Goal: Information Seeking & Learning: Get advice/opinions

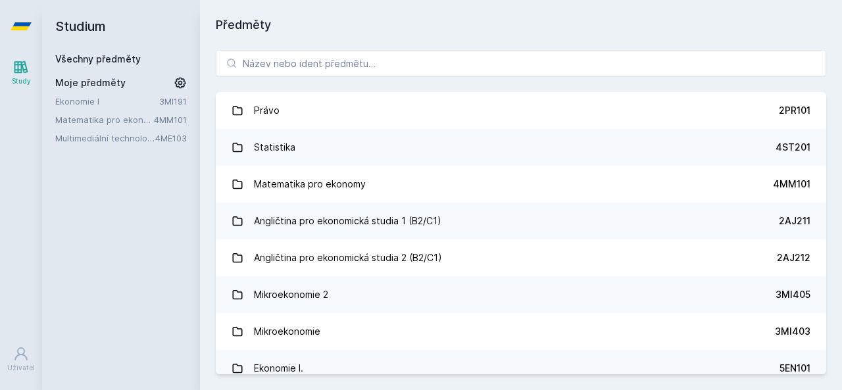
drag, startPoint x: 0, startPoint y: 0, endPoint x: 142, endPoint y: 120, distance: 186.3
click at [142, 120] on link "Matematika pro ekonomy" at bounding box center [104, 119] width 99 height 13
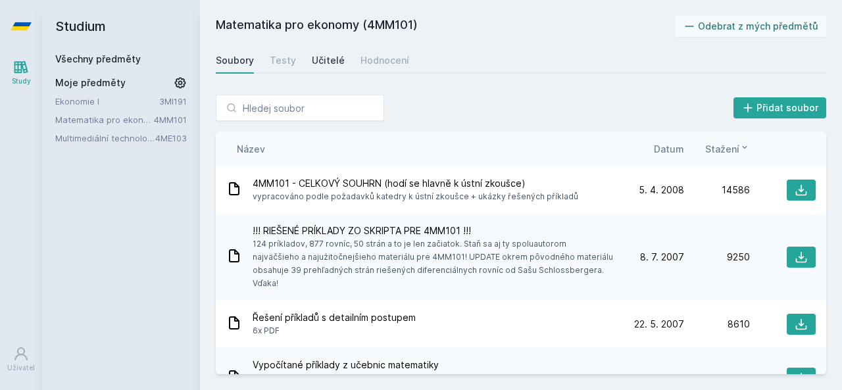
click at [326, 54] on div "Učitelé" at bounding box center [328, 60] width 33 height 13
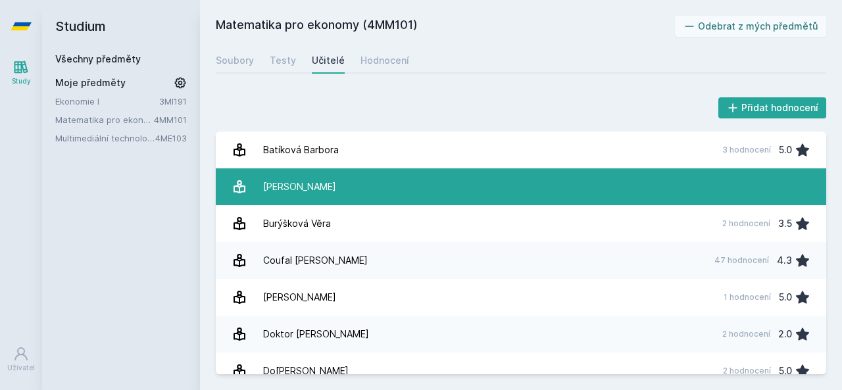
click at [329, 199] on div "[PERSON_NAME]" at bounding box center [299, 187] width 73 height 26
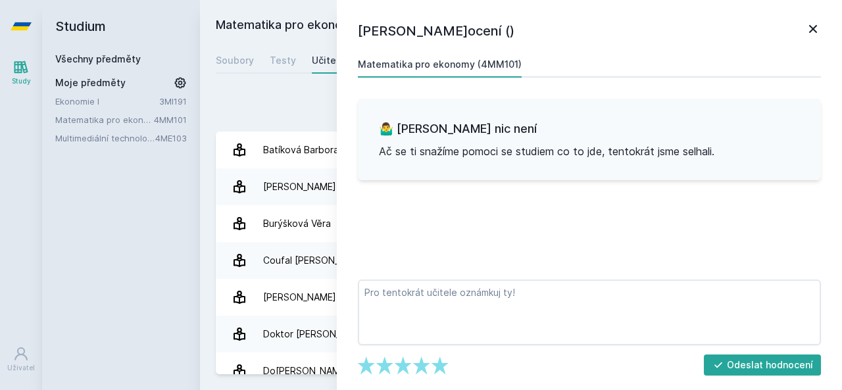
click at [819, 30] on icon at bounding box center [813, 29] width 16 height 16
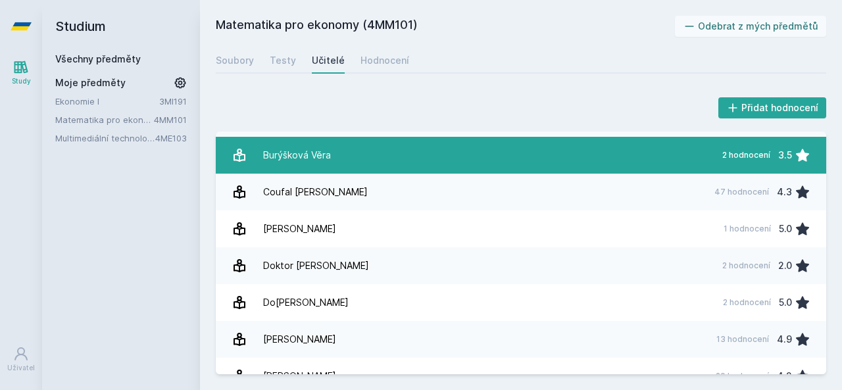
scroll to position [70, 0]
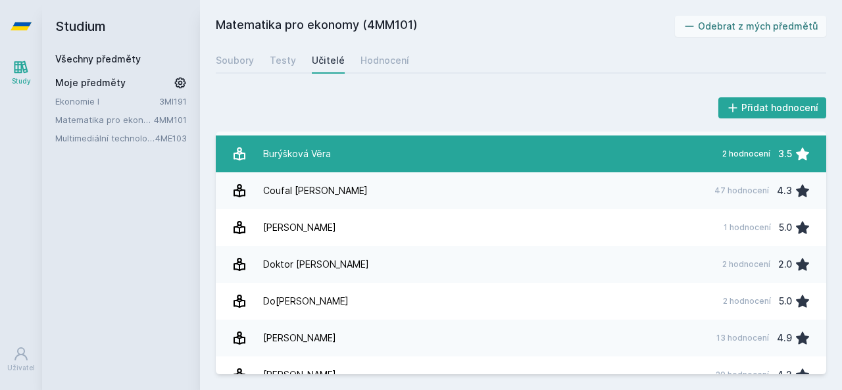
click at [590, 208] on link "Coufal [PERSON_NAME] 47 hodnocení 4.3" at bounding box center [521, 190] width 611 height 37
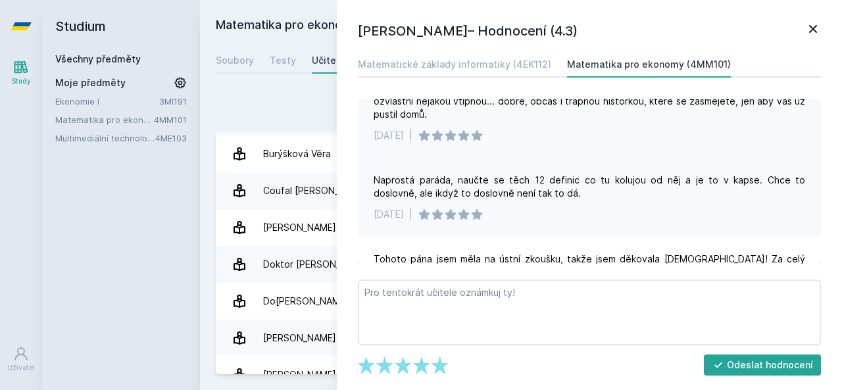
scroll to position [91, 0]
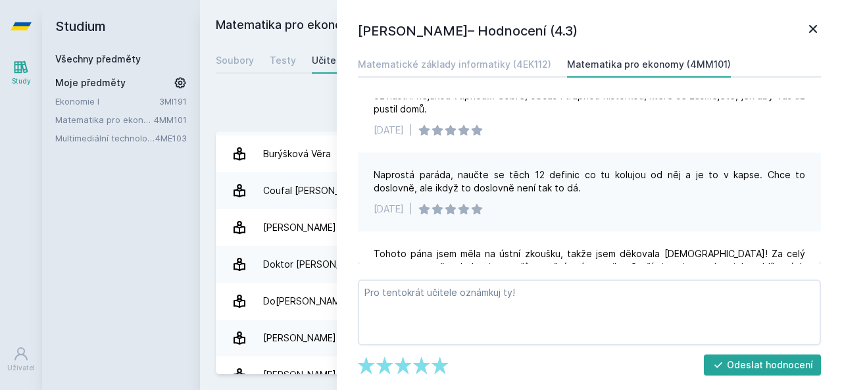
click at [280, 111] on div "Přidat hodnocení" at bounding box center [521, 108] width 611 height 26
click at [817, 26] on icon at bounding box center [813, 29] width 8 height 8
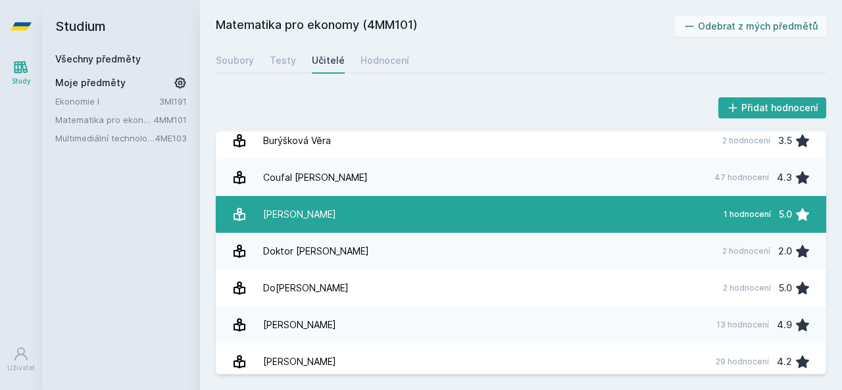
scroll to position [136, 0]
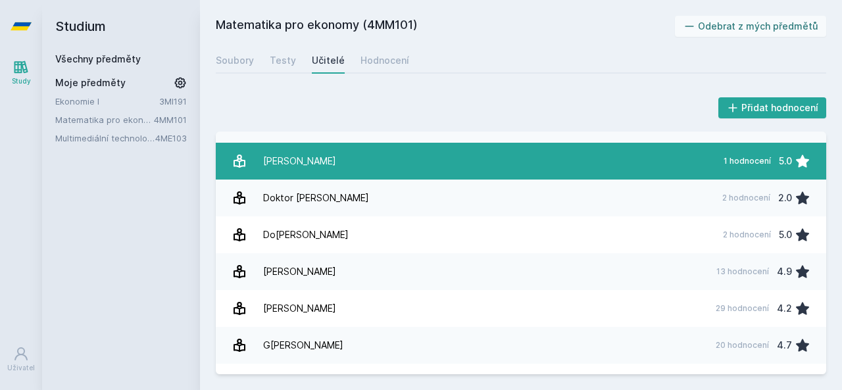
click at [371, 163] on link "C[PERSON_NAME] 1 hodnocení 5.0" at bounding box center [521, 161] width 611 height 37
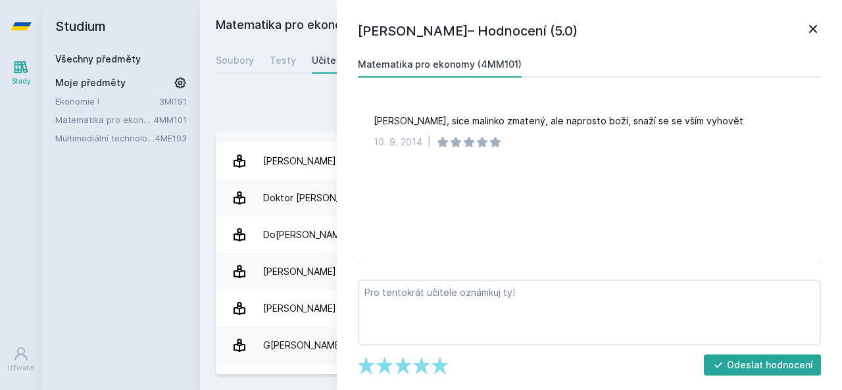
click at [815, 35] on icon at bounding box center [813, 29] width 16 height 16
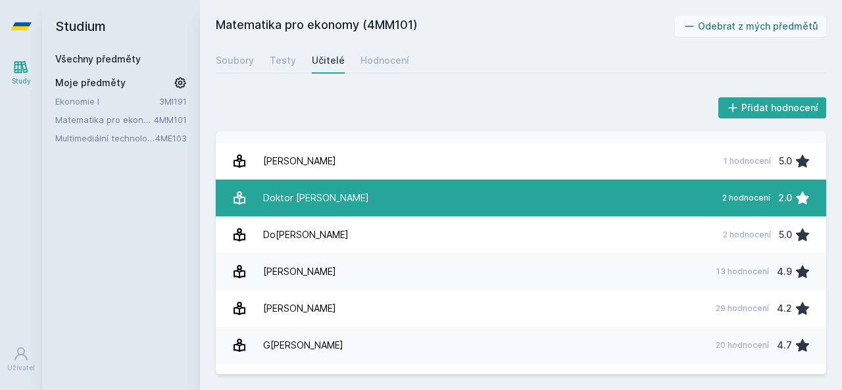
click at [474, 196] on link "[PERSON_NAME] 2 hodnocení 2.0" at bounding box center [521, 198] width 611 height 37
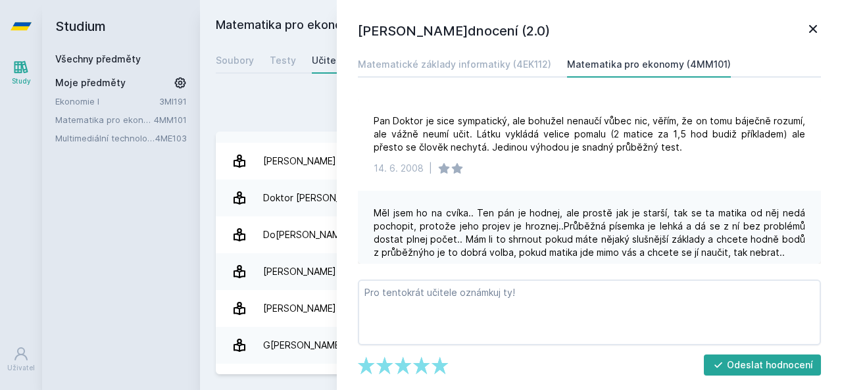
click at [327, 106] on div "Přidat hodnocení" at bounding box center [521, 108] width 611 height 26
click at [817, 22] on icon at bounding box center [813, 29] width 16 height 16
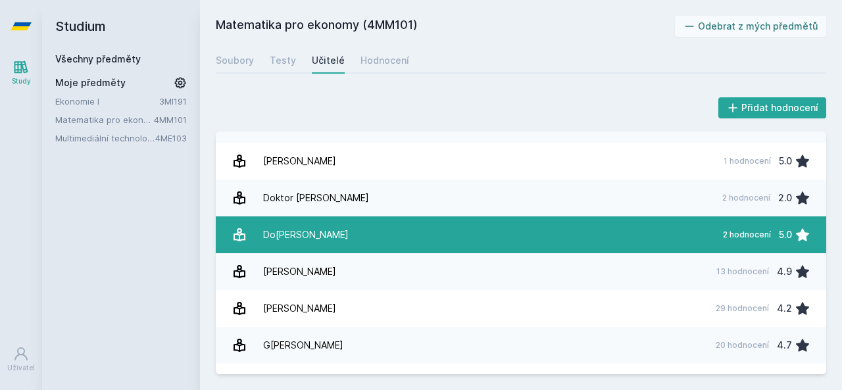
click at [533, 238] on link "Doleža[PERSON_NAME] 2 hodnocení 5.0" at bounding box center [521, 234] width 611 height 37
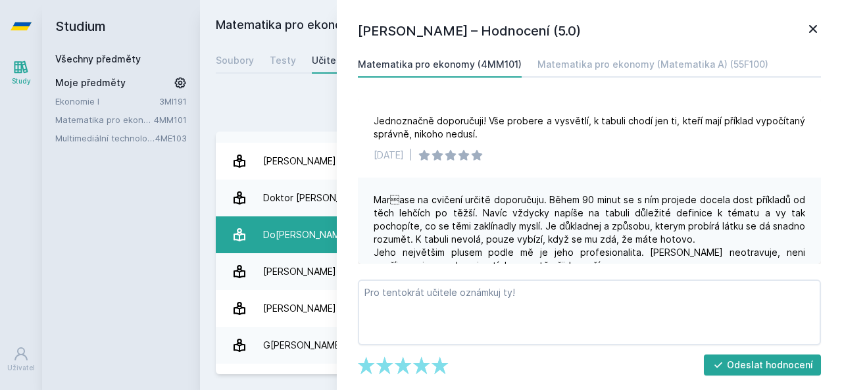
scroll to position [72, 0]
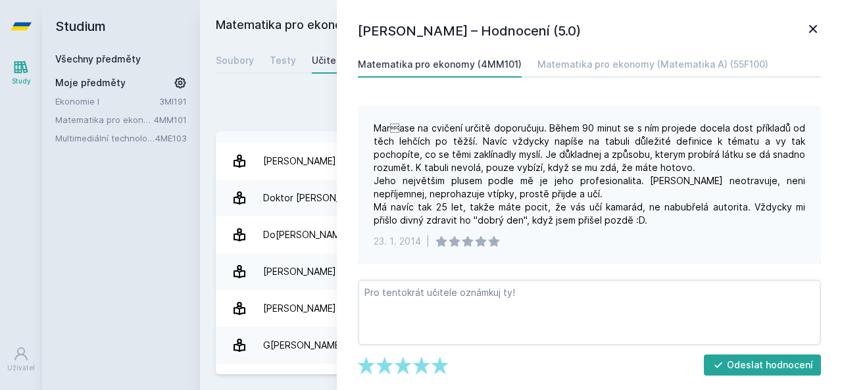
click at [810, 29] on icon at bounding box center [813, 29] width 16 height 16
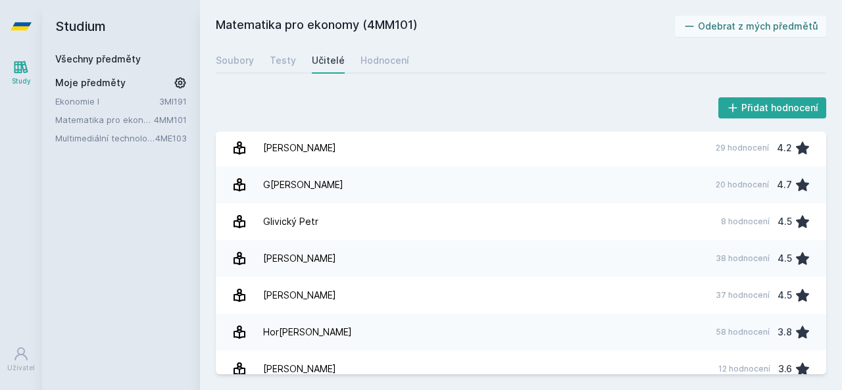
scroll to position [327, 0]
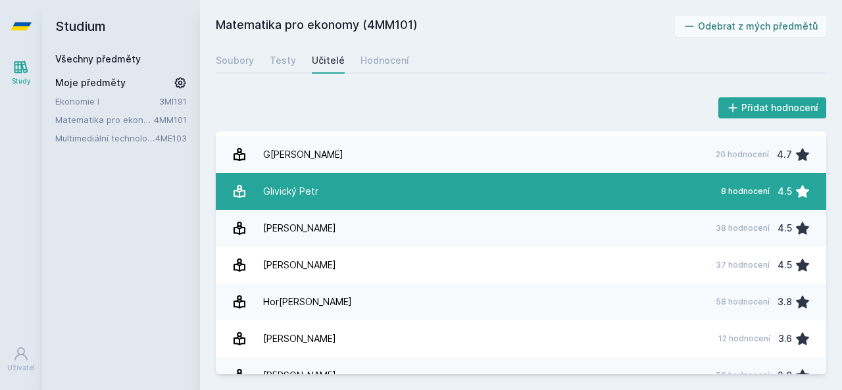
click at [609, 188] on link "[PERSON_NAME] 8 hodnocení 4.5" at bounding box center [521, 191] width 611 height 37
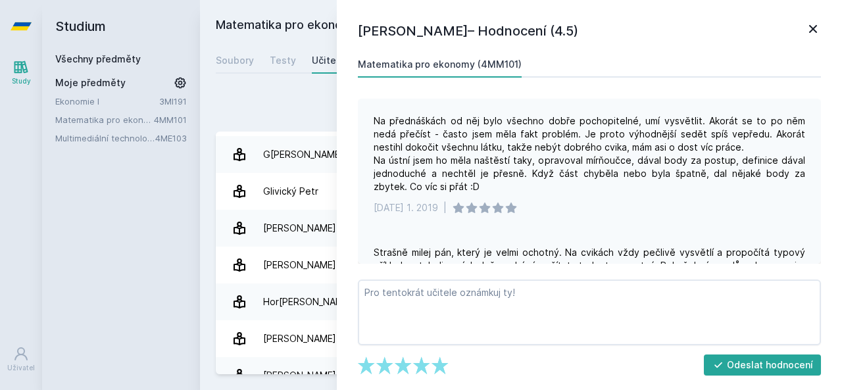
scroll to position [7, 0]
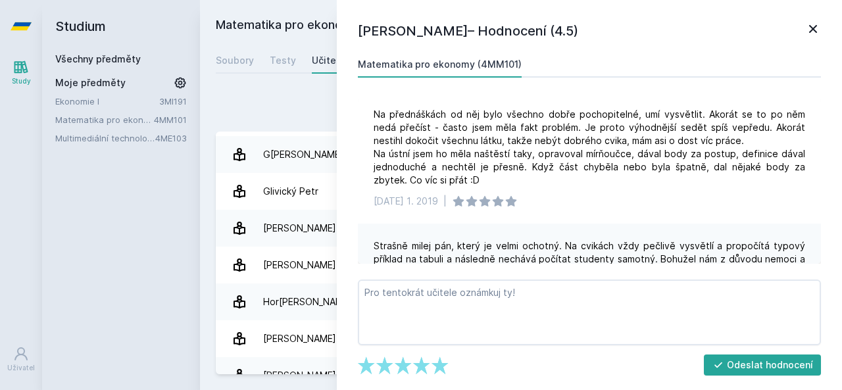
click at [817, 25] on icon at bounding box center [813, 29] width 8 height 8
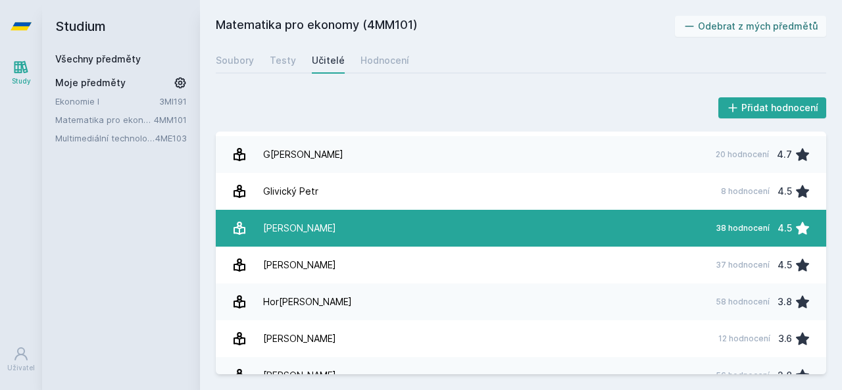
click at [601, 222] on link "H[PERSON_NAME] 38 hodnocení 4.5" at bounding box center [521, 228] width 611 height 37
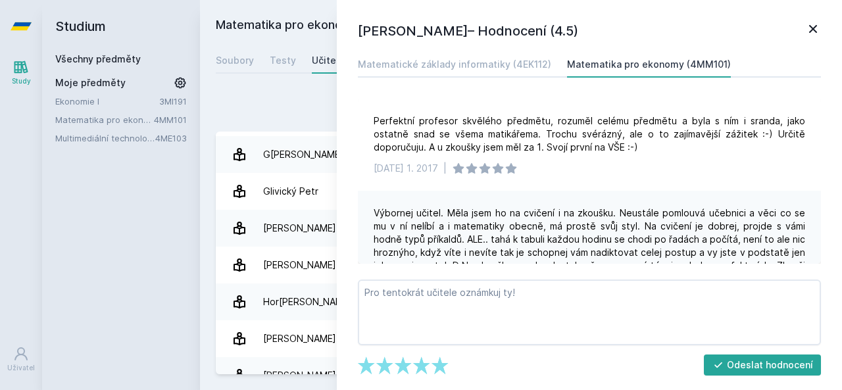
click at [815, 24] on icon at bounding box center [813, 29] width 16 height 16
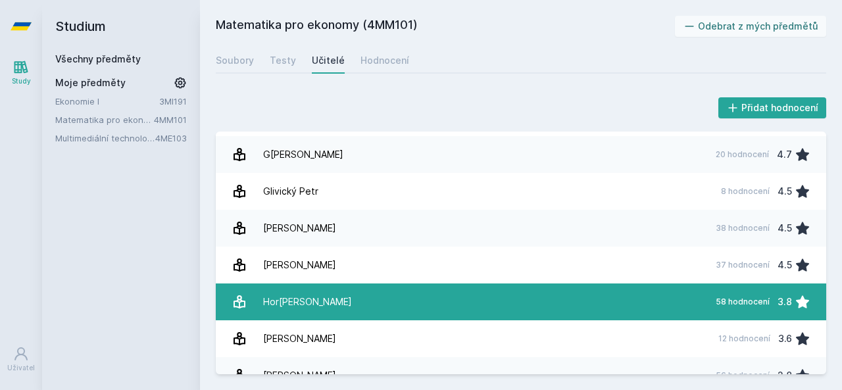
click at [557, 289] on link "[DEMOGRAPHIC_DATA] R[PERSON_NAME] 58 hodnocení 3.8" at bounding box center [521, 302] width 611 height 37
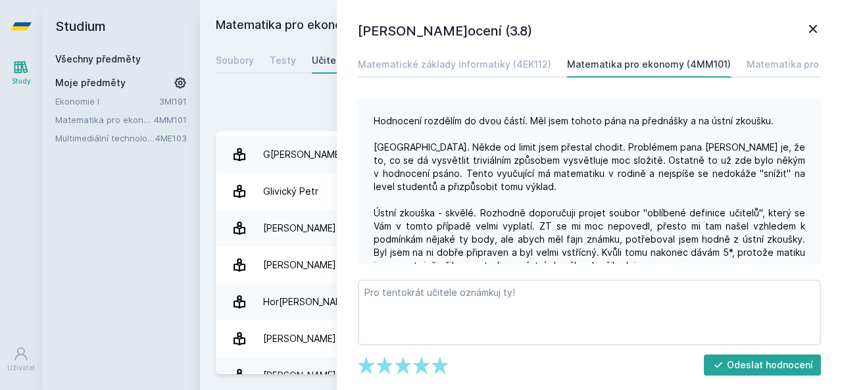
scroll to position [121, 0]
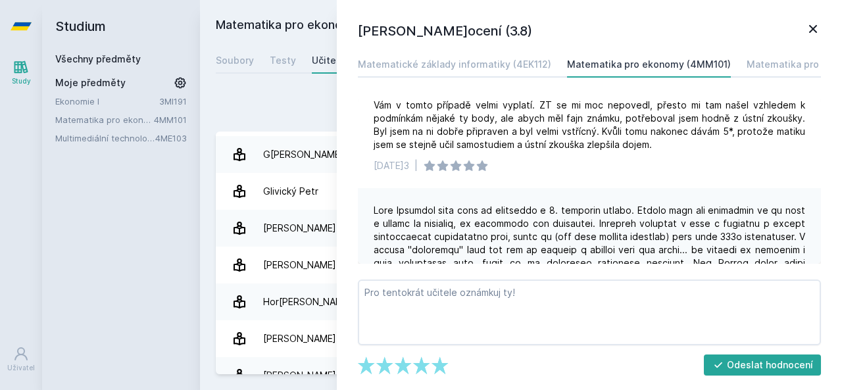
click at [813, 30] on icon at bounding box center [813, 29] width 8 height 8
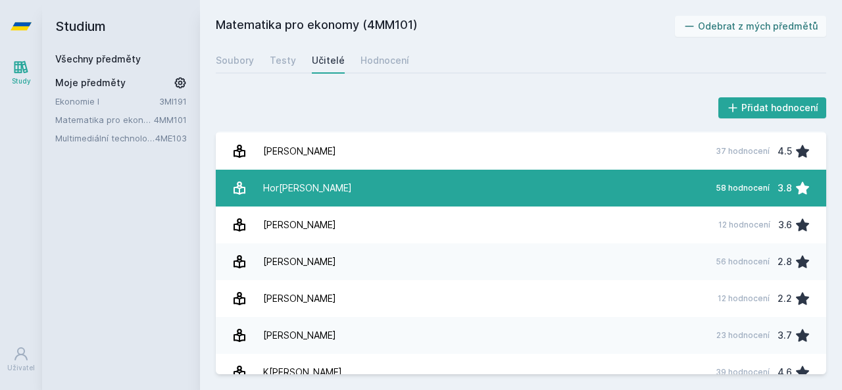
scroll to position [443, 0]
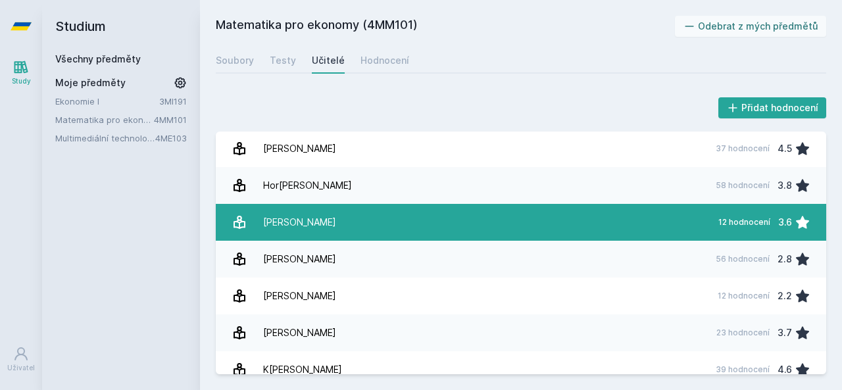
click at [588, 219] on link "[PERSON_NAME] 12 hodnocení 3.6" at bounding box center [521, 222] width 611 height 37
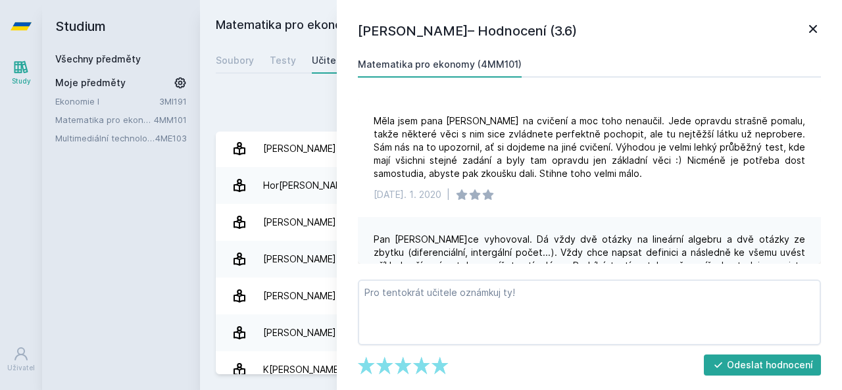
click at [807, 29] on icon at bounding box center [813, 29] width 16 height 16
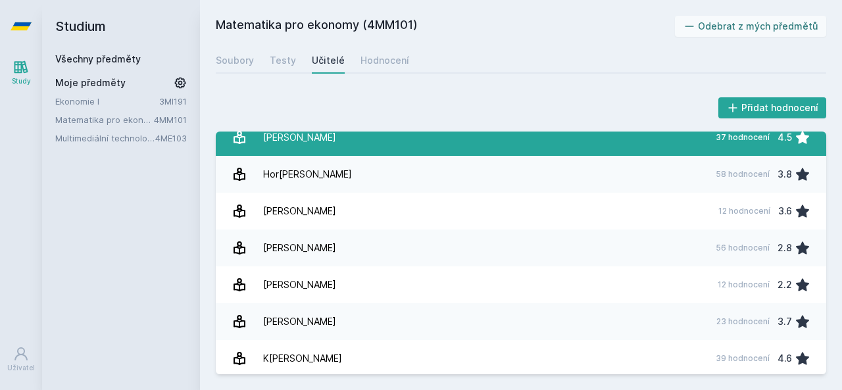
scroll to position [455, 0]
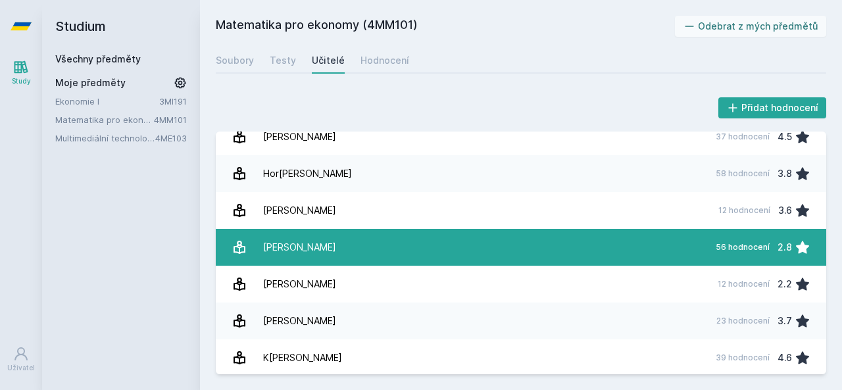
click at [691, 236] on link "[PERSON_NAME] 56 hodnocení 2.8" at bounding box center [521, 247] width 611 height 37
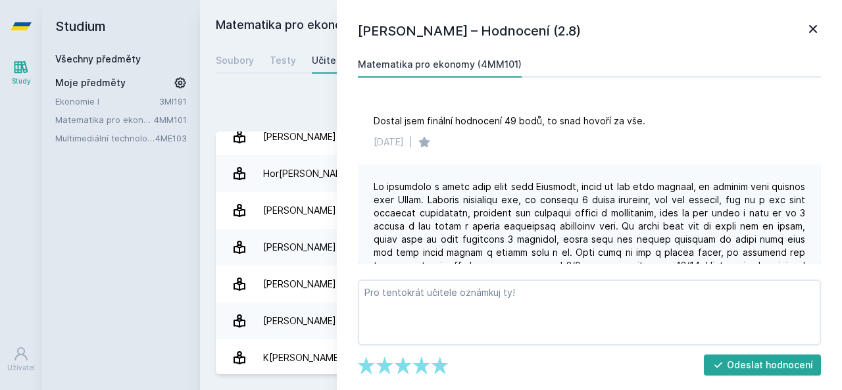
click at [814, 26] on icon at bounding box center [813, 29] width 16 height 16
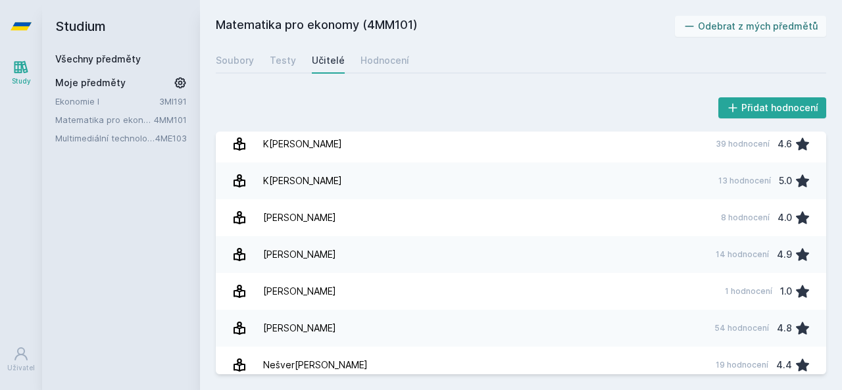
scroll to position [674, 0]
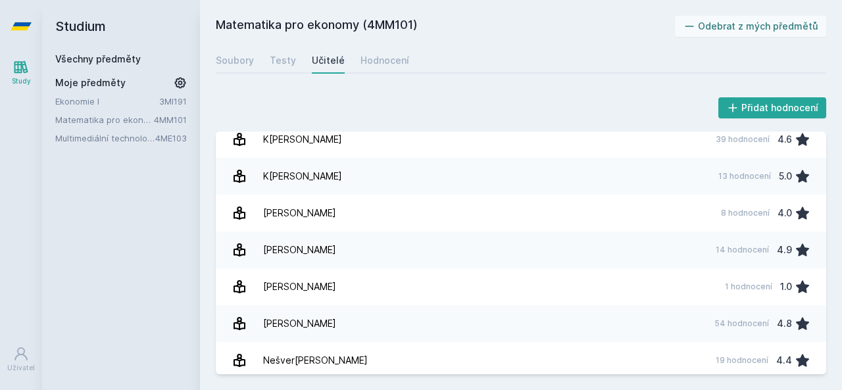
click at [636, 240] on link "L[PERSON_NAME] 14 hodnocení 4.9" at bounding box center [521, 250] width 611 height 37
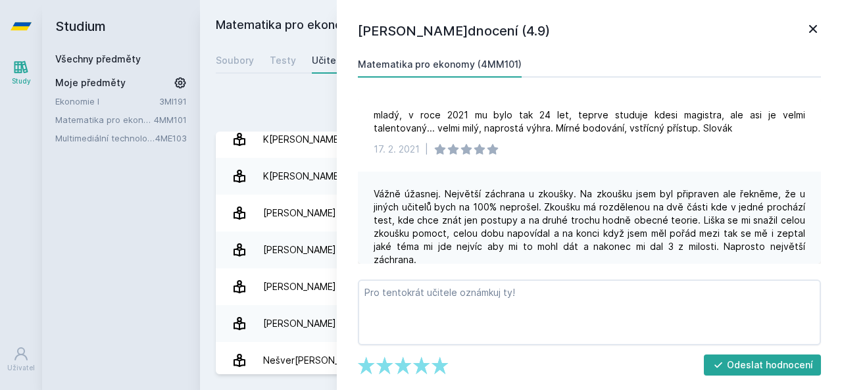
scroll to position [1138, 0]
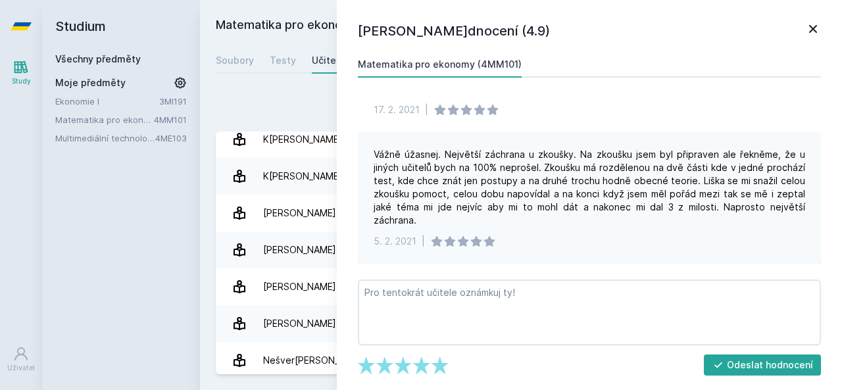
click at [820, 32] on icon at bounding box center [813, 29] width 16 height 16
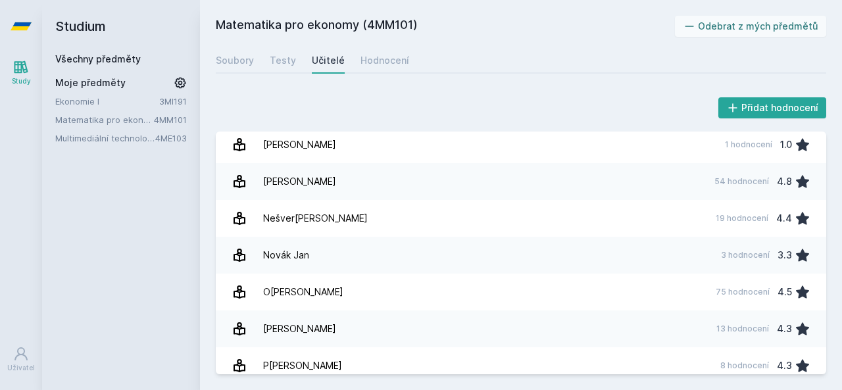
scroll to position [817, 0]
click at [678, 241] on link "N[PERSON_NAME][DATE] 3 hodnocení 3.3" at bounding box center [521, 254] width 611 height 37
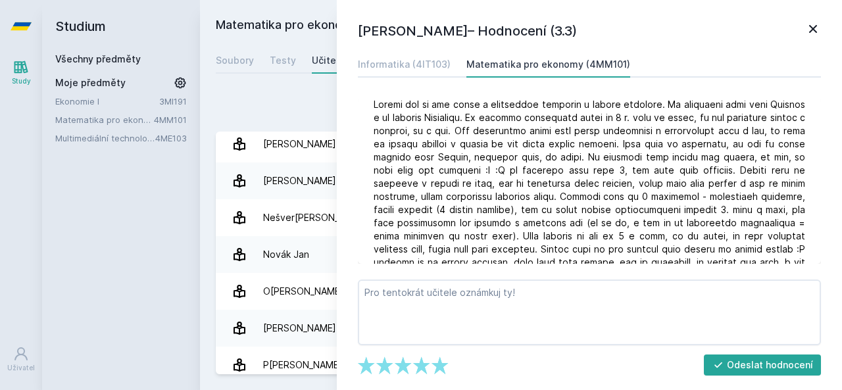
scroll to position [261, 0]
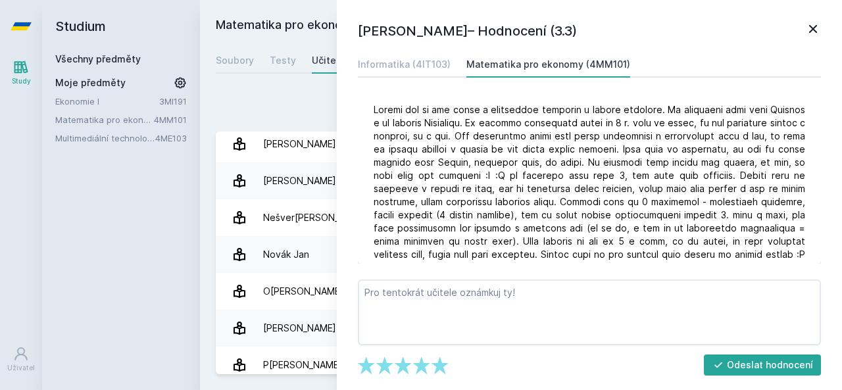
click at [811, 24] on icon at bounding box center [813, 29] width 16 height 16
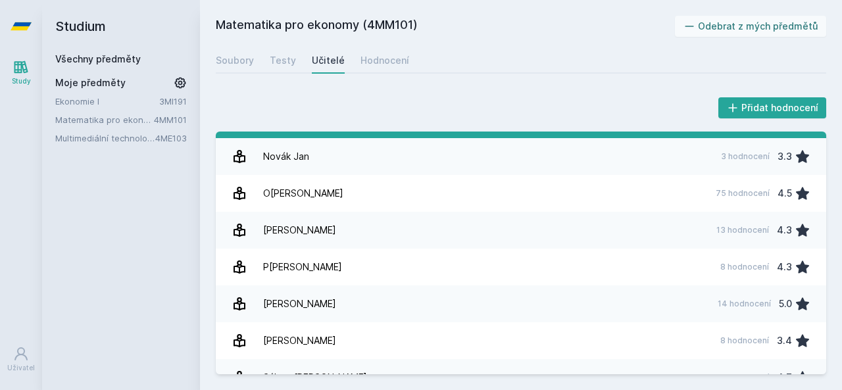
scroll to position [935, 0]
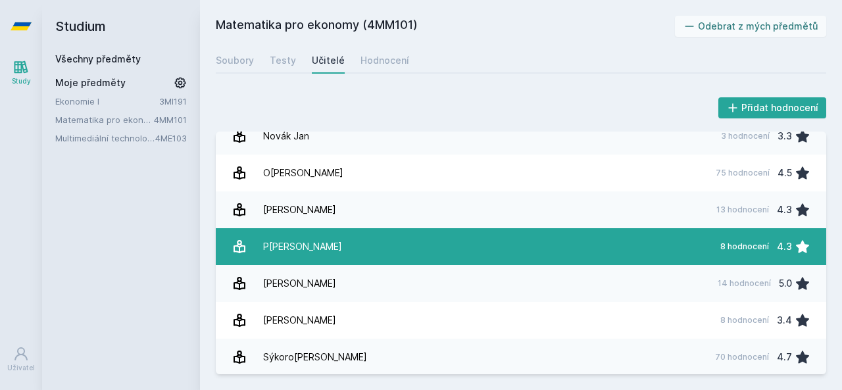
click at [692, 250] on link "[PERSON_NAME] 8 hodnocení 4.3" at bounding box center [521, 246] width 611 height 37
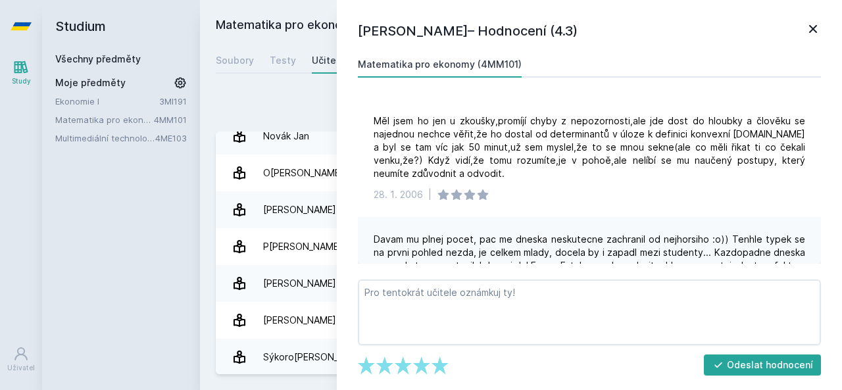
click at [813, 22] on icon at bounding box center [813, 29] width 16 height 16
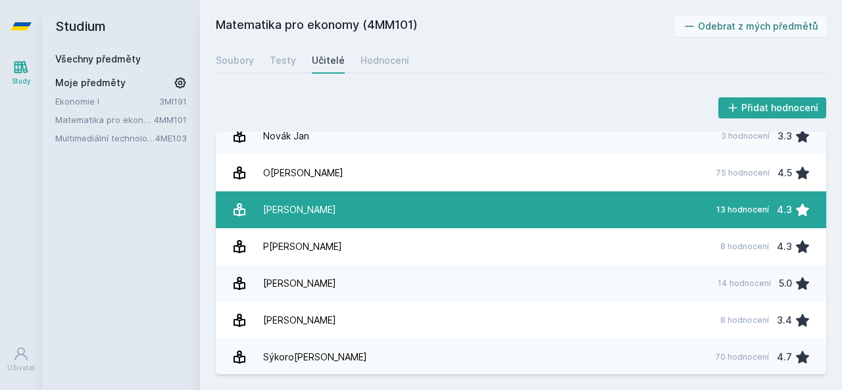
scroll to position [945, 0]
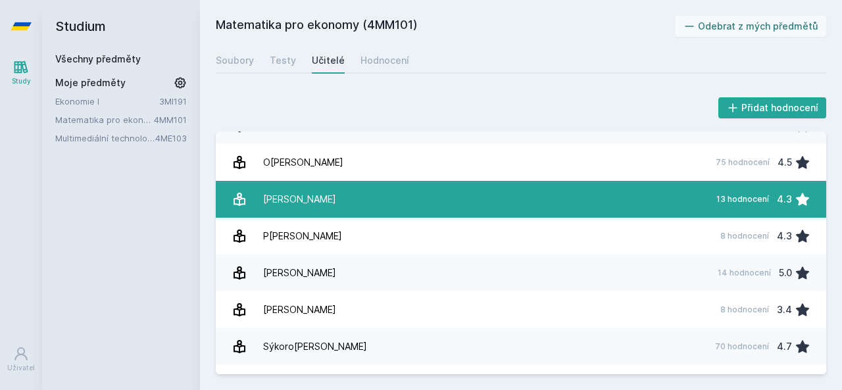
click at [693, 210] on link "Pasáč[PERSON_NAME] 13 hodnocení 4.3" at bounding box center [521, 199] width 611 height 37
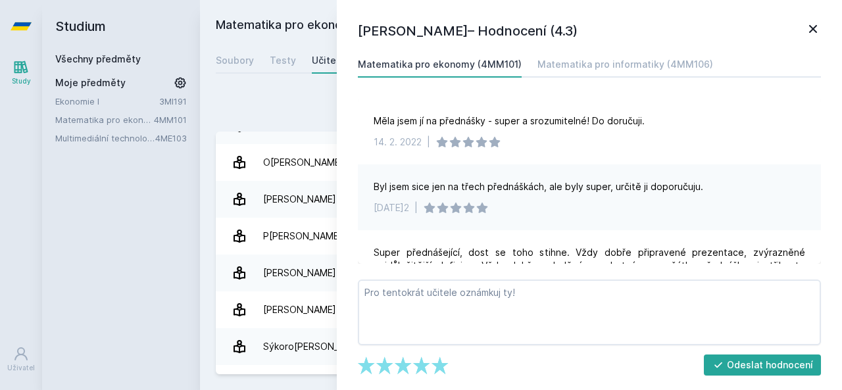
click at [817, 27] on icon at bounding box center [813, 29] width 16 height 16
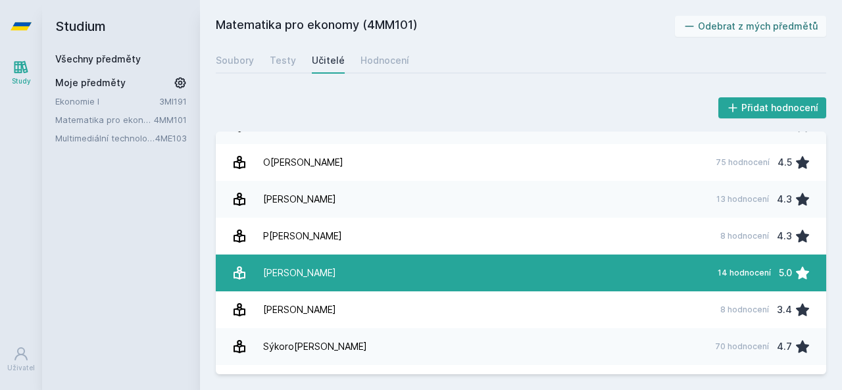
click at [668, 274] on link "[PERSON_NAME] 14 hodnocení 5.0" at bounding box center [521, 273] width 611 height 37
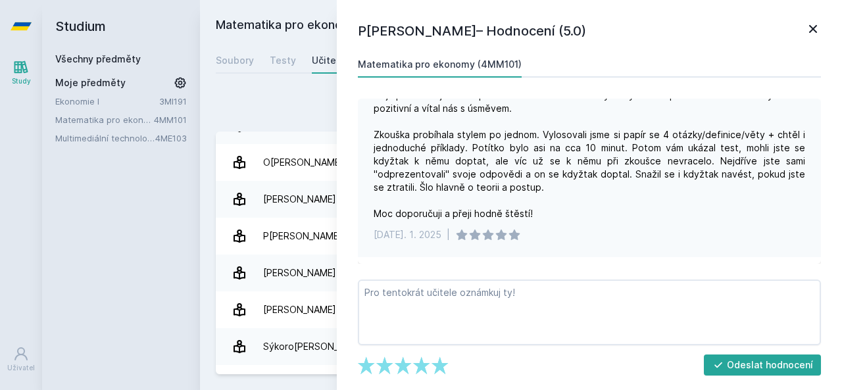
scroll to position [83, 0]
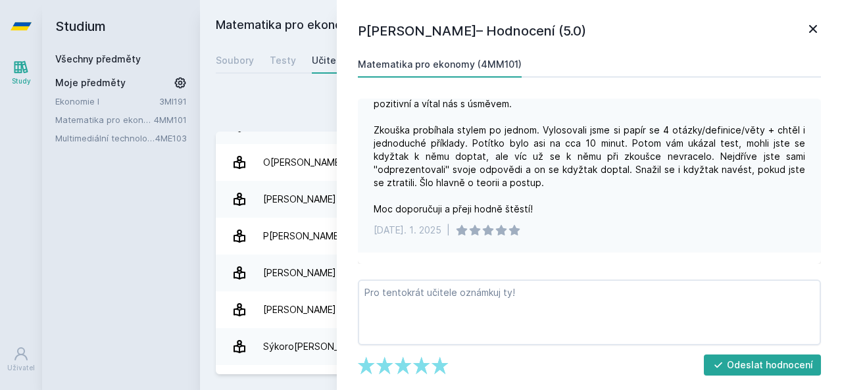
click at [816, 26] on icon at bounding box center [813, 29] width 8 height 8
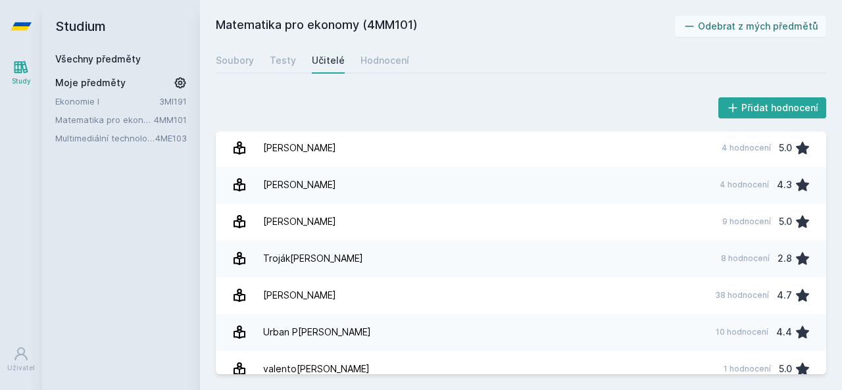
scroll to position [1183, 0]
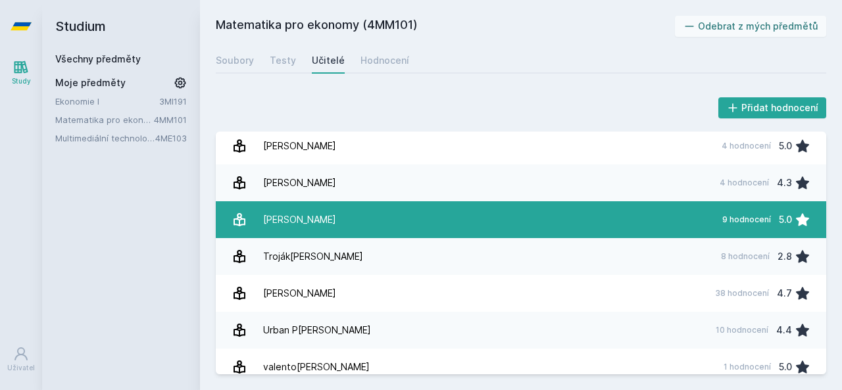
click at [651, 226] on link "[PERSON_NAME] 9 hodnocení 5.0" at bounding box center [521, 219] width 611 height 37
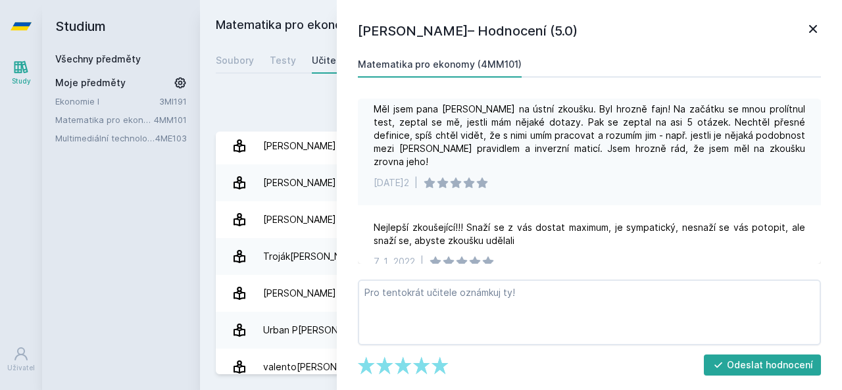
scroll to position [565, 0]
click at [807, 32] on icon at bounding box center [813, 29] width 16 height 16
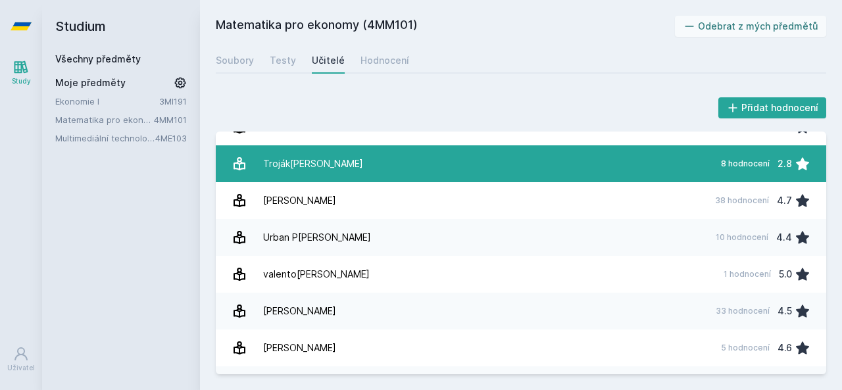
scroll to position [1288, 0]
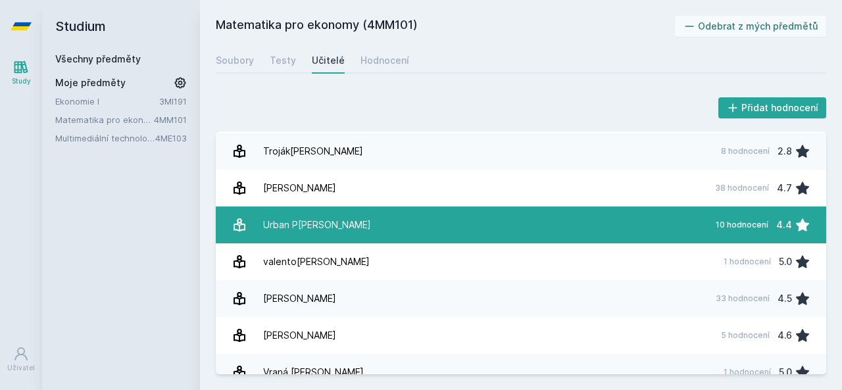
click at [690, 227] on link "[PERSON_NAME] 10 hodnocení 4.4" at bounding box center [521, 225] width 611 height 37
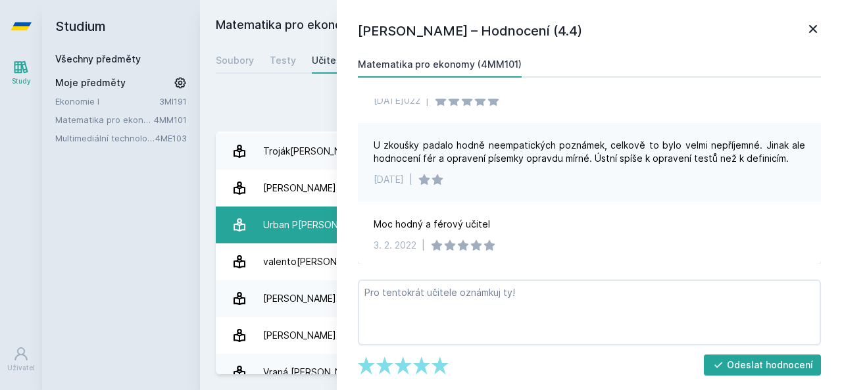
scroll to position [276, 0]
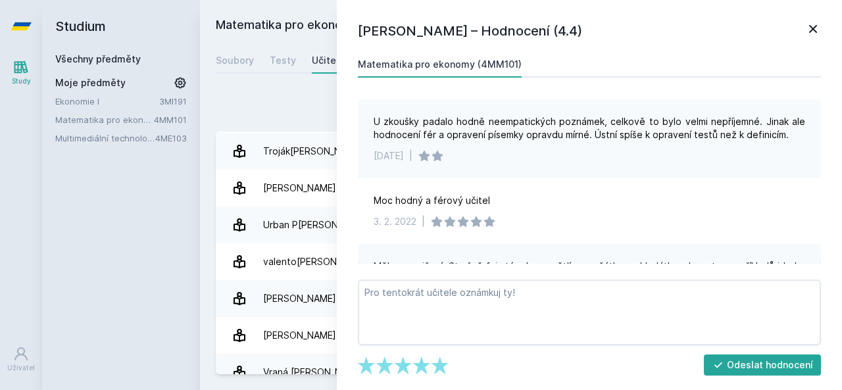
click at [813, 27] on icon at bounding box center [813, 29] width 16 height 16
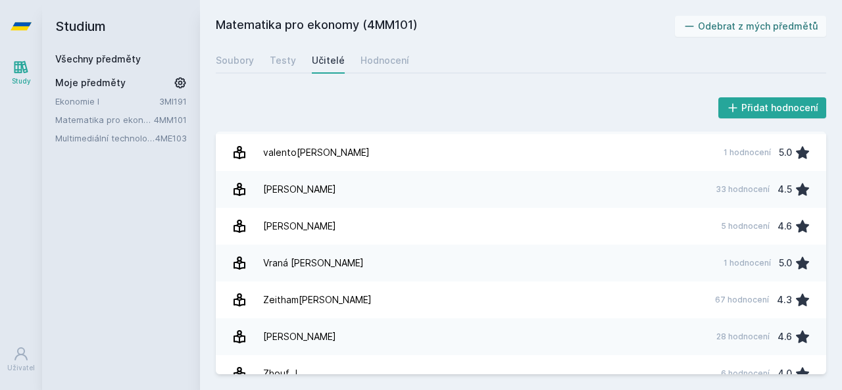
scroll to position [1415, 0]
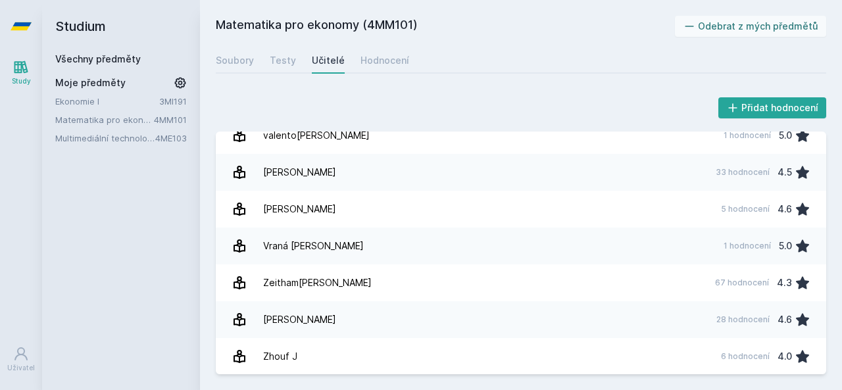
click at [746, 205] on div "5 hodnocení" at bounding box center [745, 209] width 49 height 11
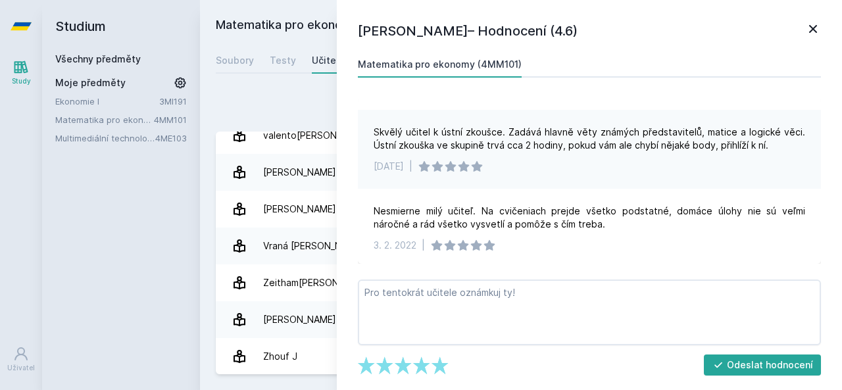
scroll to position [95, 0]
click at [815, 29] on icon at bounding box center [813, 29] width 16 height 16
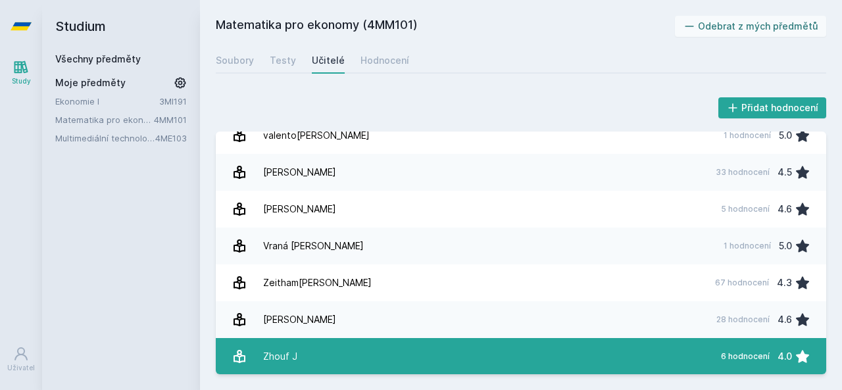
click at [705, 357] on link "Zhouf J 6 hodnocení 4.0" at bounding box center [521, 356] width 611 height 37
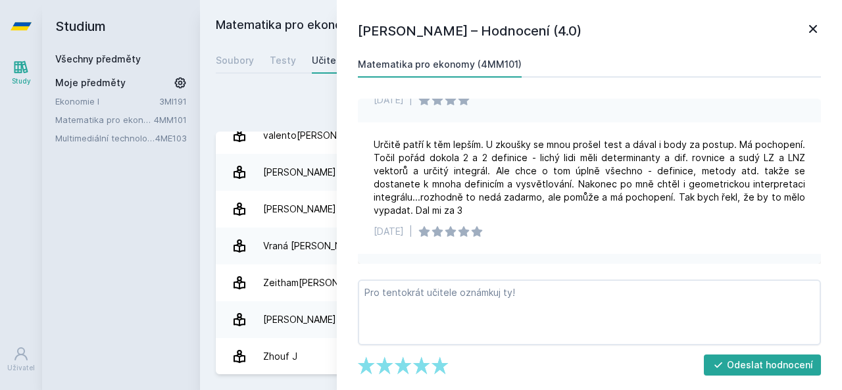
scroll to position [137, 0]
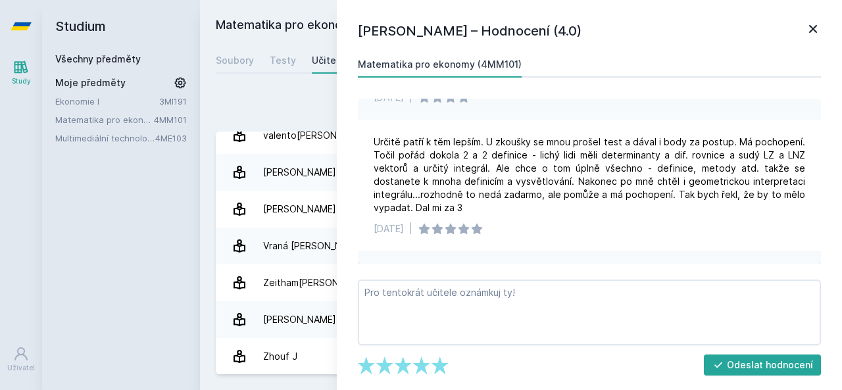
click at [813, 30] on icon at bounding box center [813, 29] width 8 height 8
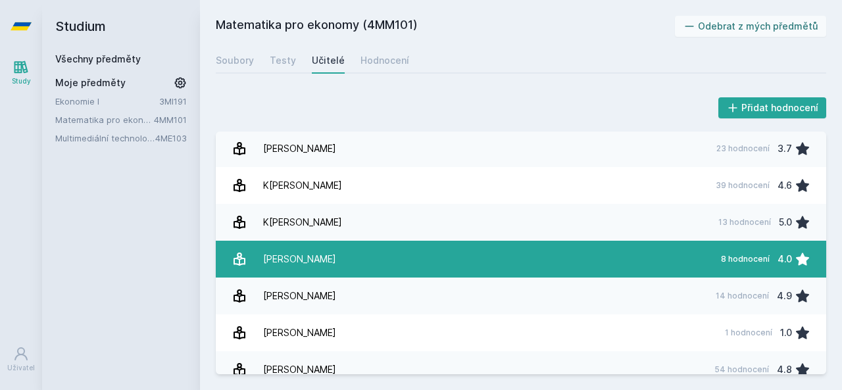
scroll to position [626, 0]
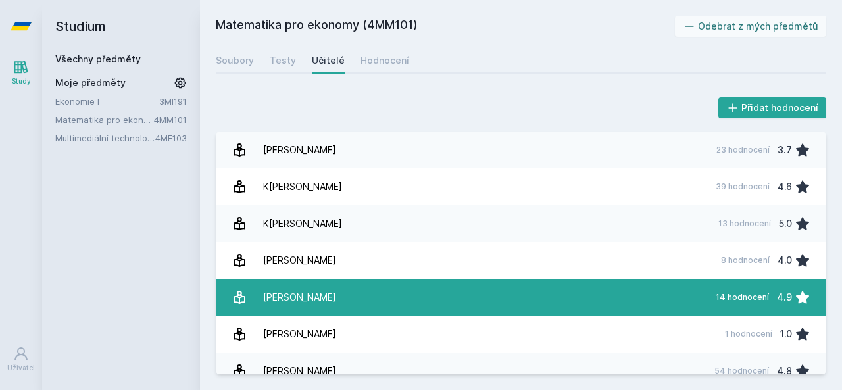
click at [645, 282] on link "L[PERSON_NAME] 14 hodnocení 4.9" at bounding box center [521, 297] width 611 height 37
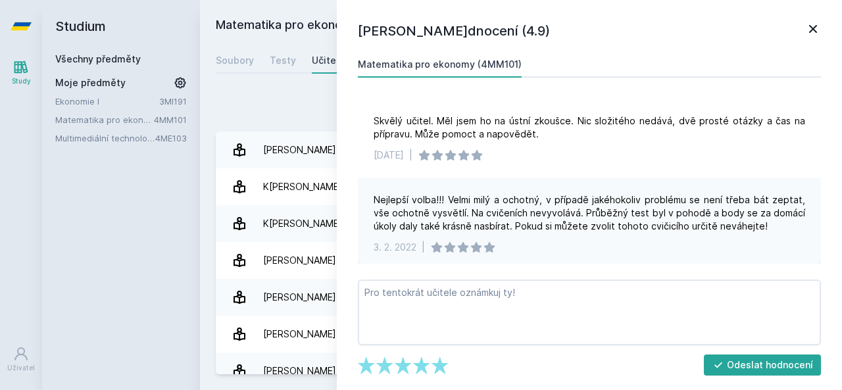
click at [815, 21] on icon at bounding box center [813, 29] width 16 height 16
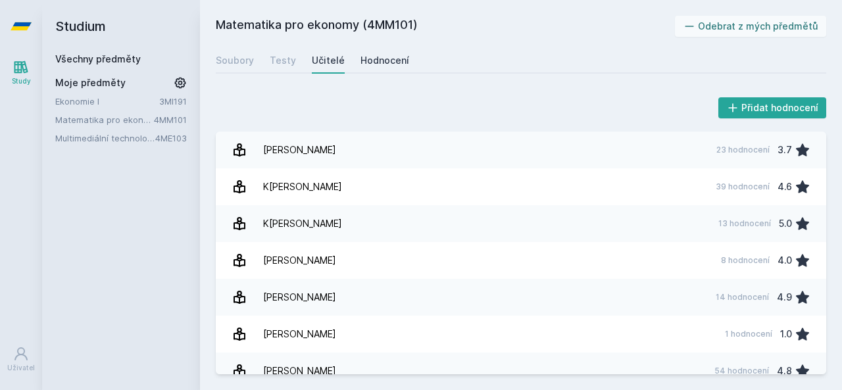
click at [392, 57] on div "Hodnocení" at bounding box center [385, 60] width 49 height 13
